Goal: Information Seeking & Learning: Learn about a topic

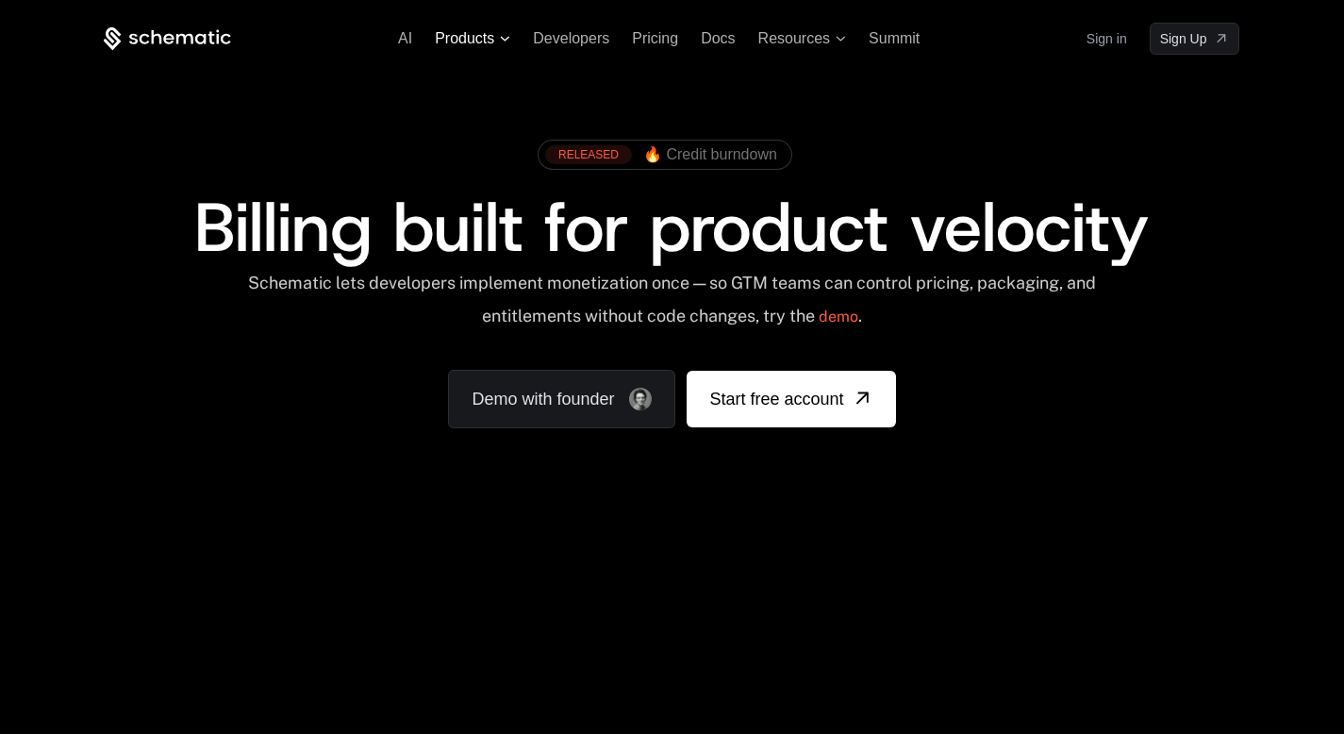
click at [465, 39] on span "Products" at bounding box center [464, 38] width 59 height 17
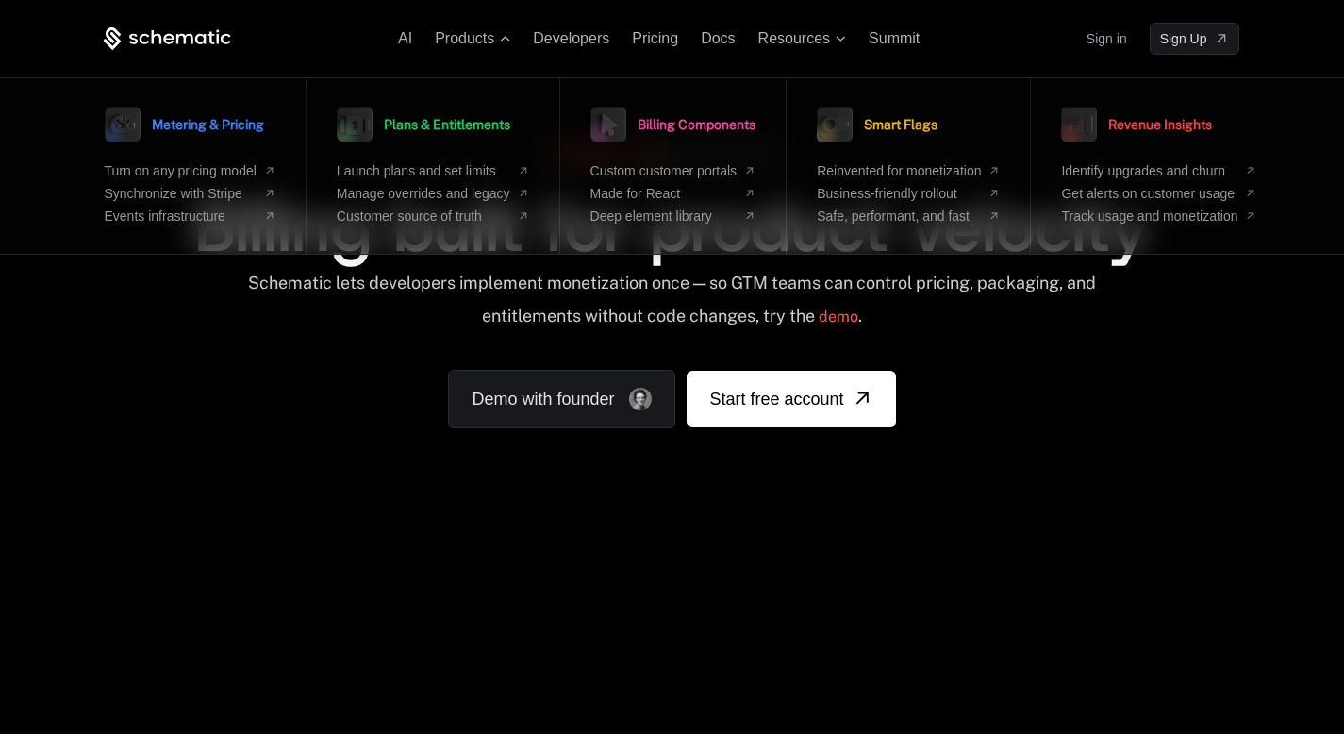
click at [250, 383] on div "RELEASED 🔥 Credit burndown Billing built for product velocity Schematic lets de…" at bounding box center [672, 279] width 1136 height 298
click at [250, 384] on div "RELEASED 🔥 Credit burndown Billing built for product velocity Schematic lets de…" at bounding box center [672, 279] width 1136 height 298
click at [177, 37] on icon at bounding box center [184, 38] width 17 height 10
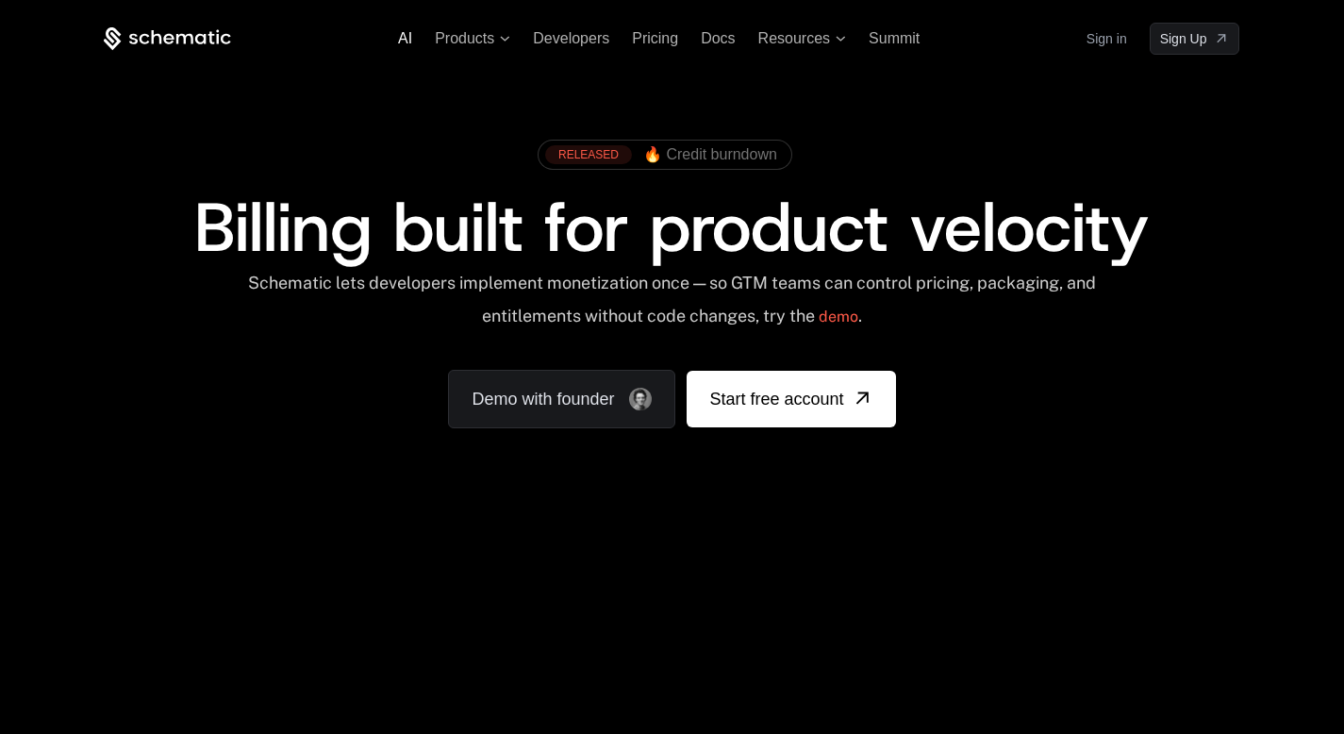
click at [407, 41] on span "AI" at bounding box center [405, 38] width 14 height 16
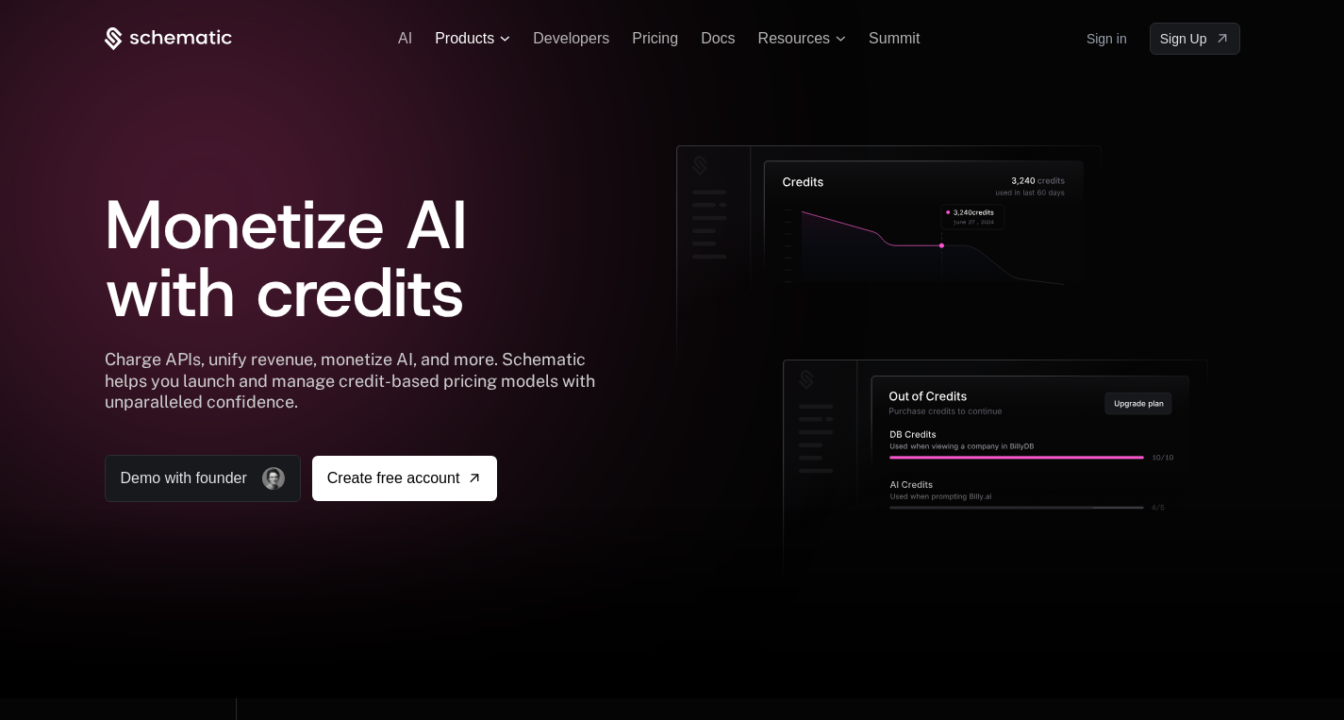
click at [457, 38] on span "Products" at bounding box center [464, 38] width 59 height 17
